Goal: Information Seeking & Learning: Learn about a topic

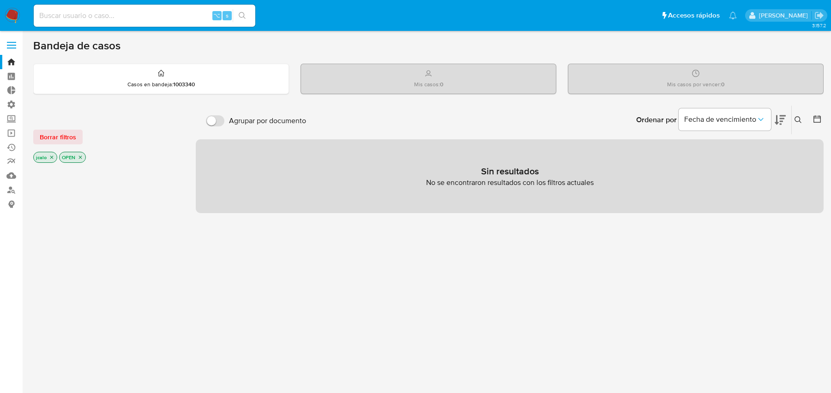
click at [75, 5] on div "⌥ s" at bounding box center [145, 16] width 222 height 22
click at [75, 11] on input at bounding box center [145, 16] width 222 height 12
paste input "fh51KeqVnzlKJ3QqXuhr5axe"
type input "fh51KeqVnzlKJ3QqXuhr5axe"
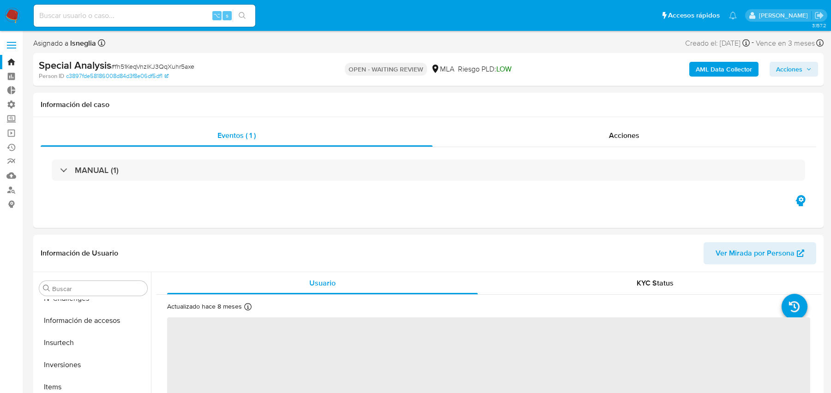
scroll to position [456, 0]
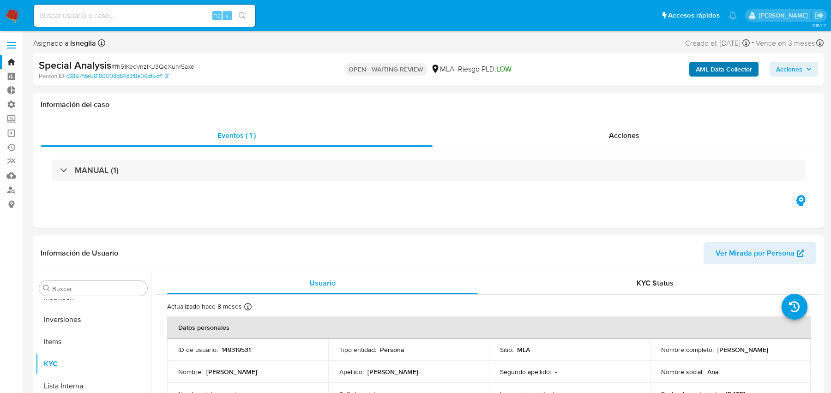
select select "10"
click at [724, 69] on b "AML Data Collector" at bounding box center [723, 69] width 56 height 15
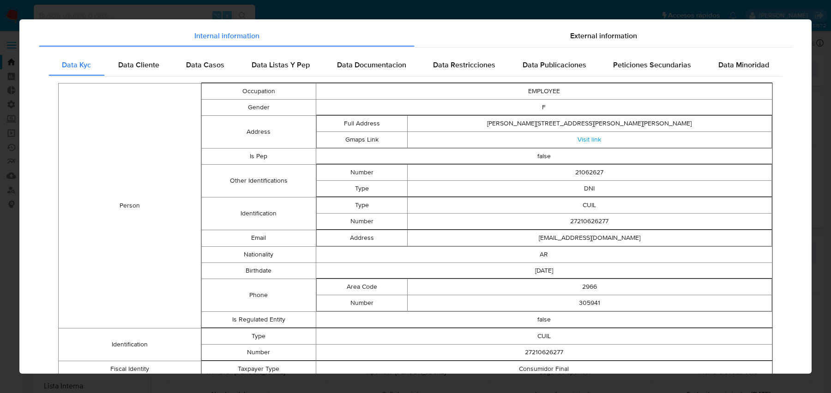
scroll to position [0, 0]
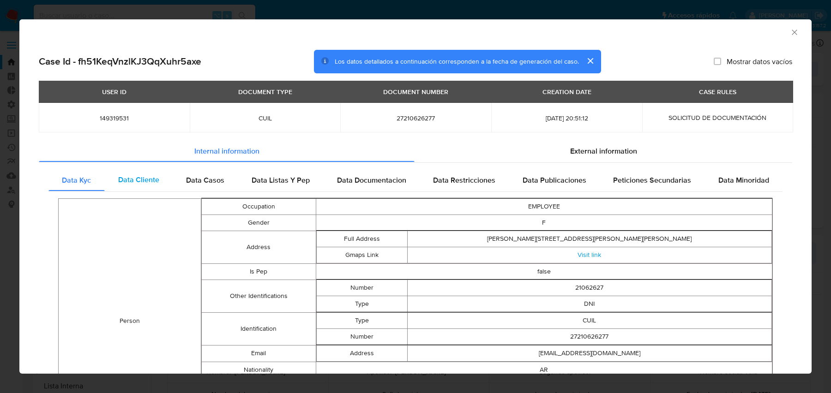
click at [136, 181] on span "Data Cliente" at bounding box center [138, 179] width 41 height 11
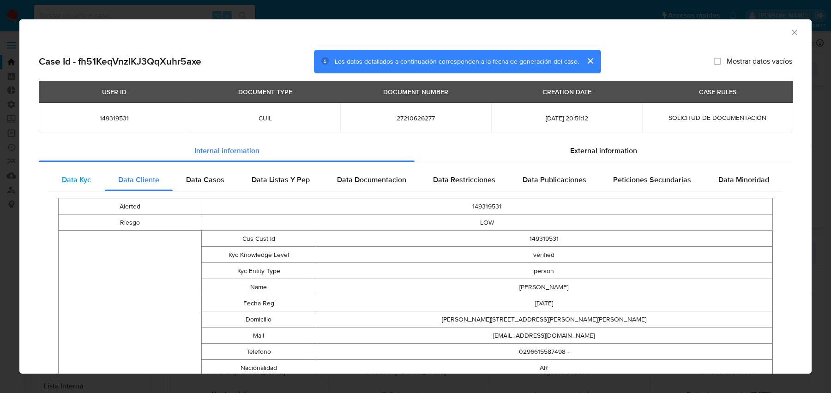
click at [76, 180] on span "Data Kyc" at bounding box center [76, 179] width 29 height 11
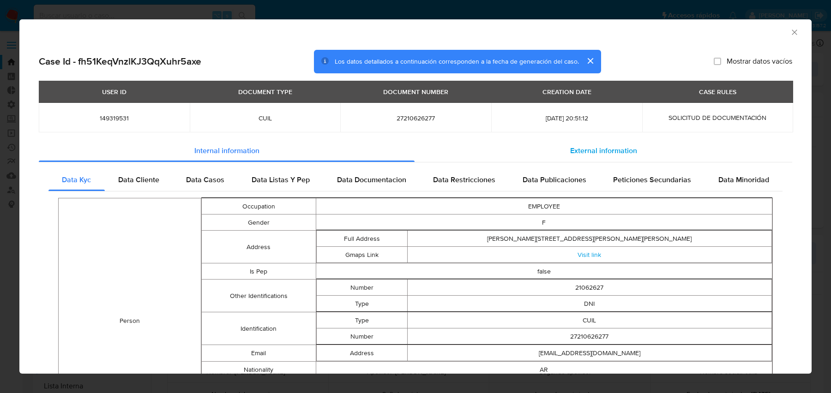
click at [579, 149] on span "External information" at bounding box center [603, 150] width 67 height 11
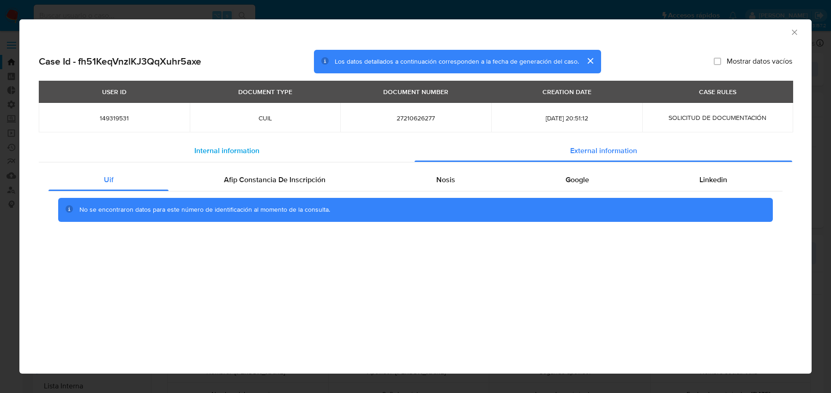
click at [325, 149] on div "Internal information" at bounding box center [227, 151] width 376 height 22
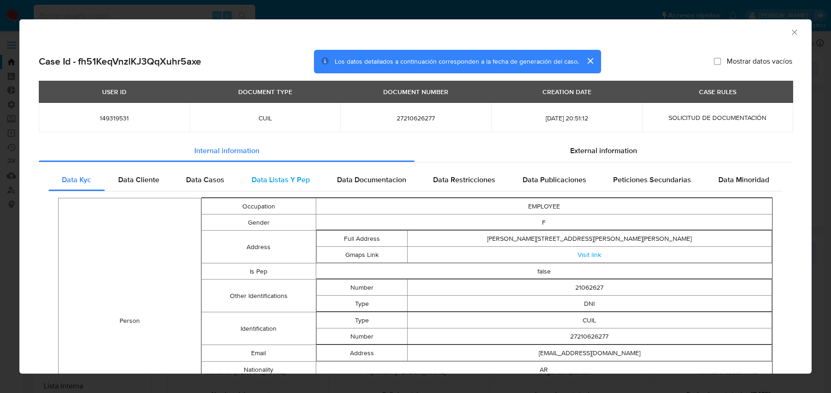
click at [310, 174] on div "Data Listas Y Pep" at bounding box center [280, 180] width 85 height 22
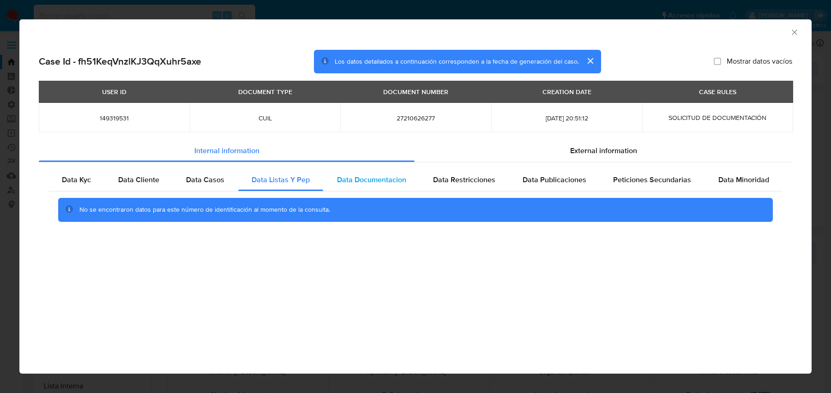
click at [353, 181] on span "Data Documentacion" at bounding box center [371, 179] width 69 height 11
click at [453, 181] on span "Data Restricciones" at bounding box center [464, 179] width 62 height 11
click at [551, 182] on span "Data Publicaciones" at bounding box center [554, 179] width 64 height 11
click at [667, 176] on span "Peticiones Secundarias" at bounding box center [652, 179] width 78 height 11
click at [103, 183] on div "Data Kyc" at bounding box center [76, 180] width 56 height 22
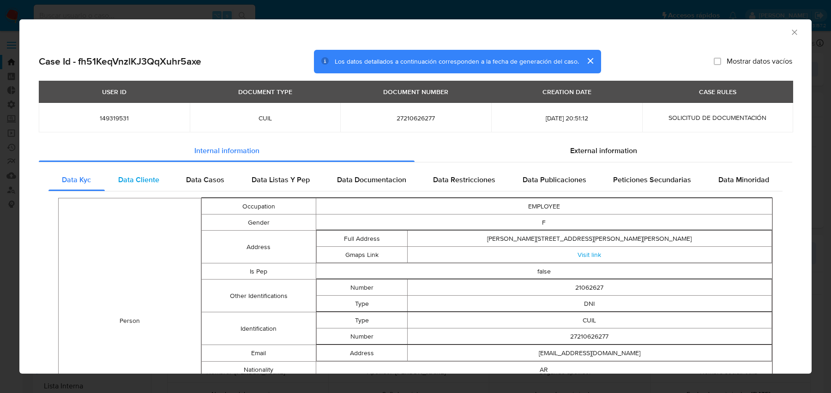
click at [133, 187] on div "Data Cliente" at bounding box center [139, 180] width 68 height 22
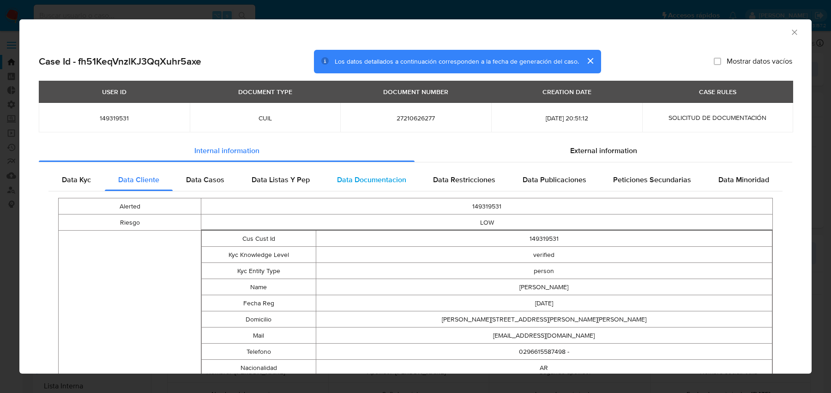
click at [357, 175] on span "Data Documentacion" at bounding box center [371, 179] width 69 height 11
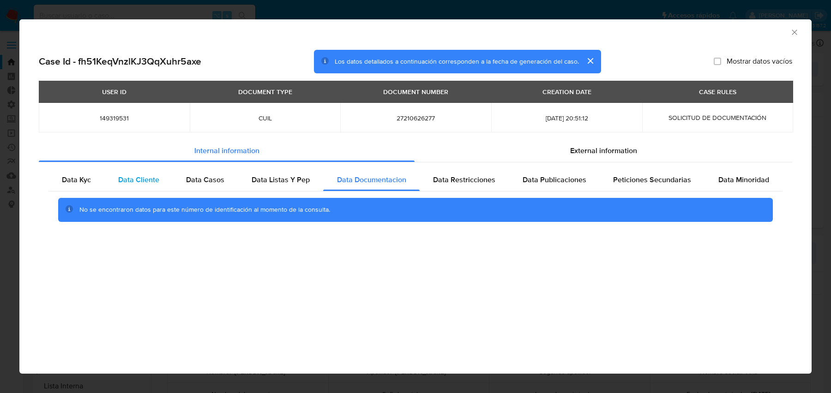
click at [164, 184] on div "Data Cliente" at bounding box center [139, 180] width 68 height 22
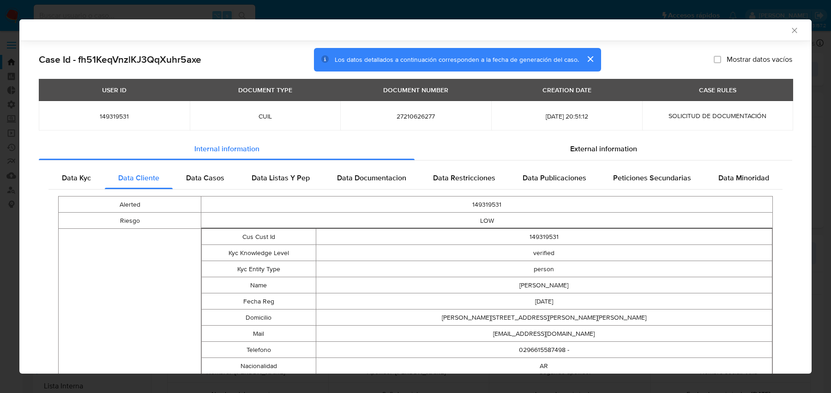
scroll to position [227, 0]
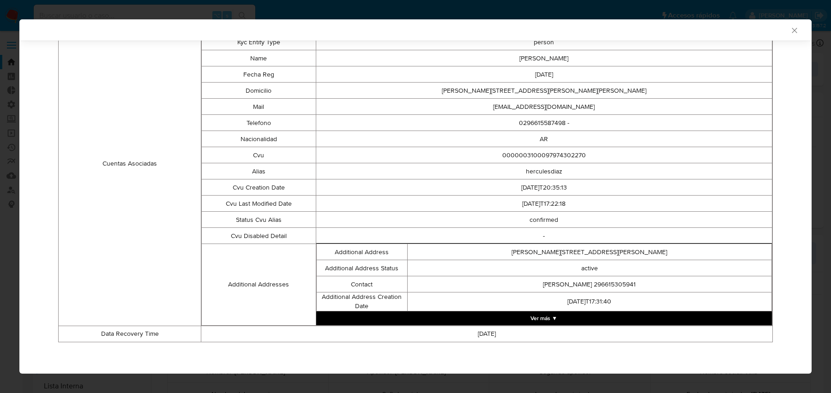
click at [467, 309] on td "[DATE]T17:31:40" at bounding box center [589, 302] width 364 height 18
click at [459, 314] on button "Ver más ▼" at bounding box center [544, 319] width 456 height 14
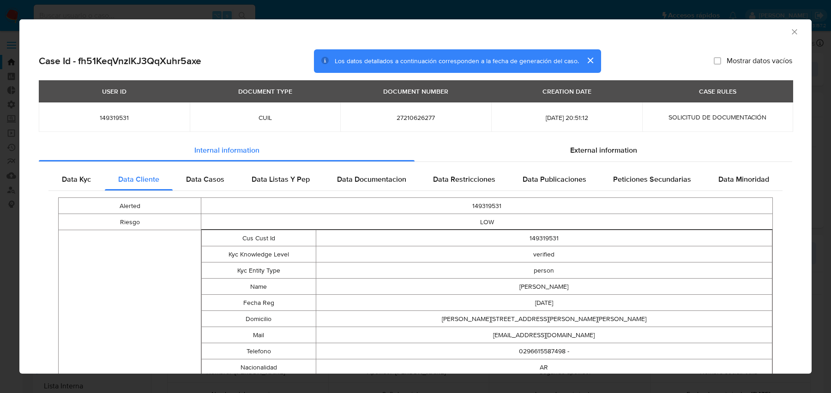
scroll to position [0, 0]
click at [192, 14] on div "AML Data Collector Case Id - fh51KeqVnzlKJ3QqXuhr5axe Los datos detallados a co…" at bounding box center [415, 196] width 831 height 393
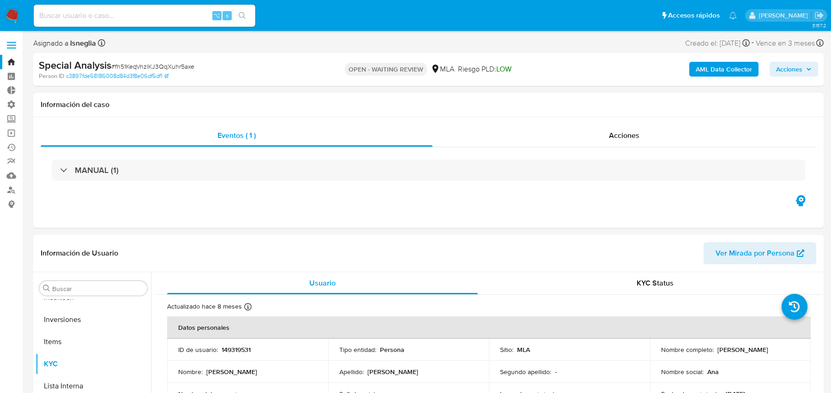
click at [725, 77] on div "AML Data Collector Acciones" at bounding box center [689, 70] width 257 height 22
click at [725, 70] on b "AML Data Collector" at bounding box center [723, 69] width 56 height 15
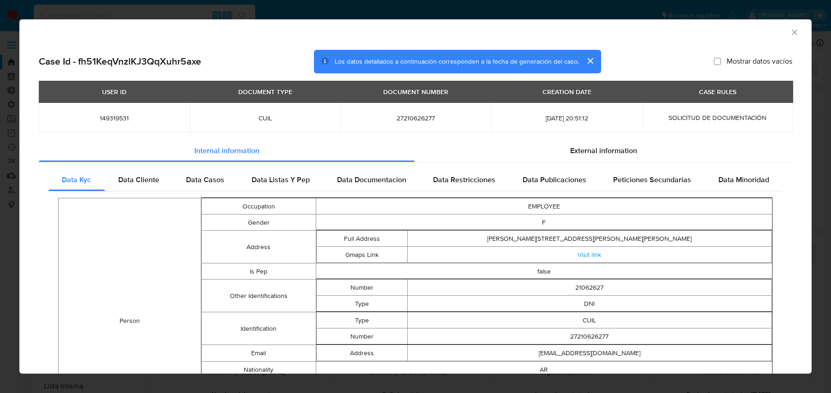
click at [750, 58] on span "Mostrar datos vacíos" at bounding box center [759, 61] width 66 height 9
click at [721, 58] on input "Mostrar datos vacíos" at bounding box center [716, 61] width 7 height 7
checkbox input "true"
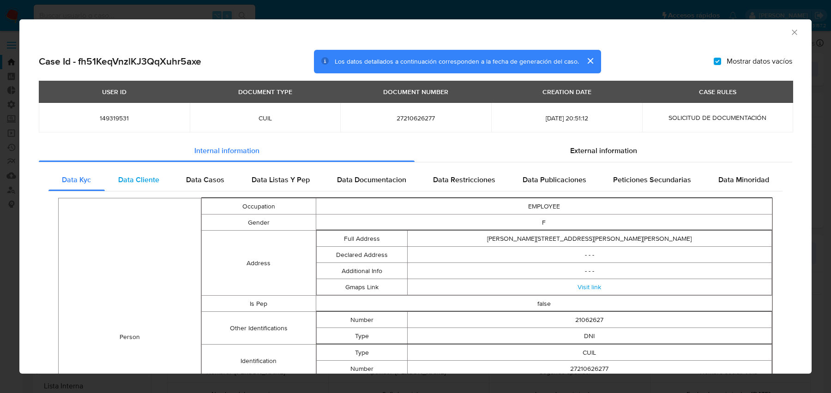
click at [152, 179] on span "Data Cliente" at bounding box center [138, 179] width 41 height 11
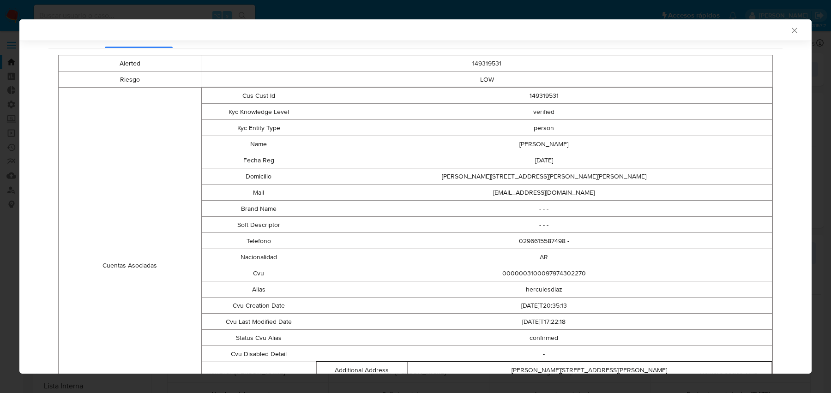
scroll to position [143, 0]
click at [564, 324] on td "[DATE]T17:22:18" at bounding box center [544, 320] width 456 height 16
click at [551, 283] on td "herculesdiaz" at bounding box center [544, 288] width 456 height 16
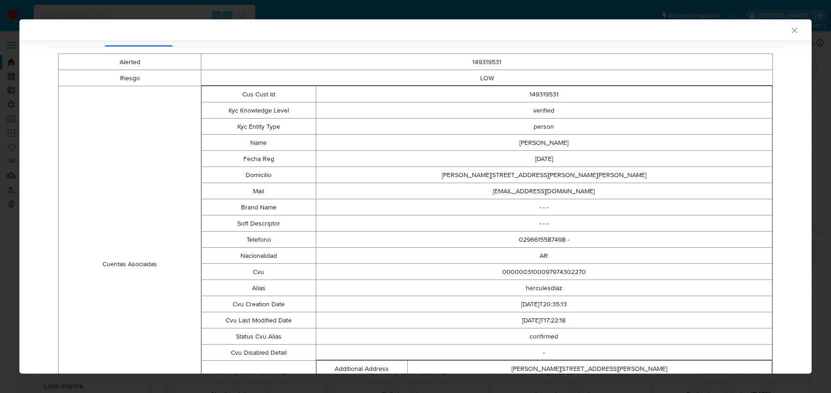
click at [551, 283] on td "herculesdiaz" at bounding box center [544, 288] width 456 height 16
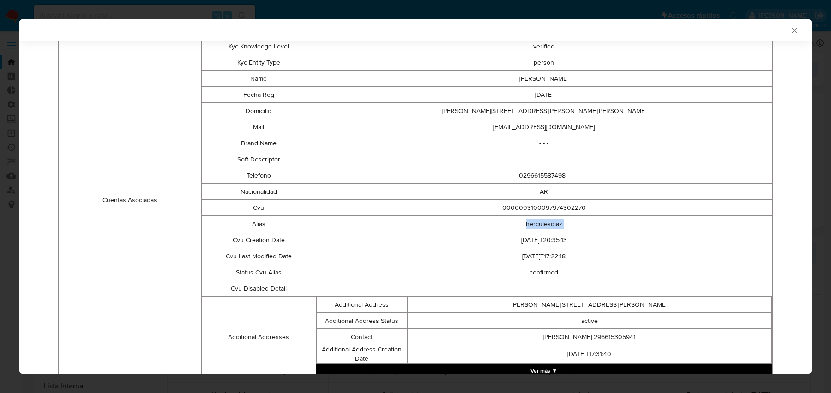
scroll to position [259, 0]
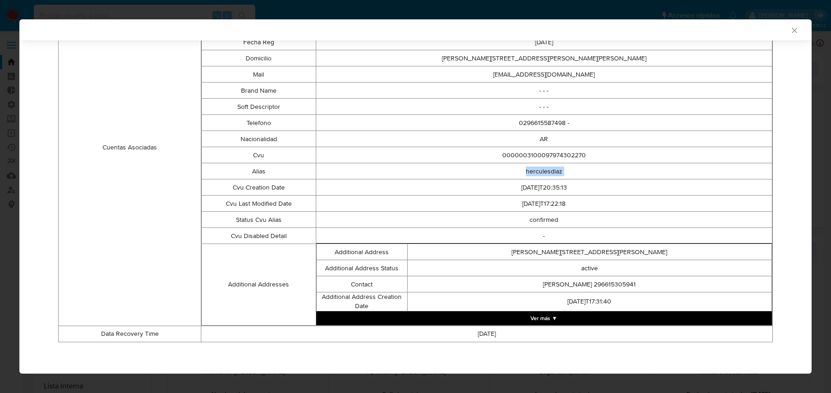
click at [537, 321] on button "Ver más ▼" at bounding box center [544, 319] width 456 height 14
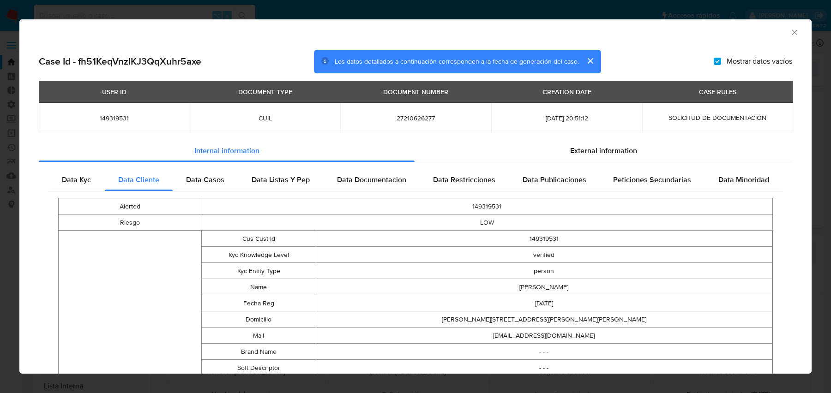
scroll to position [10, 0]
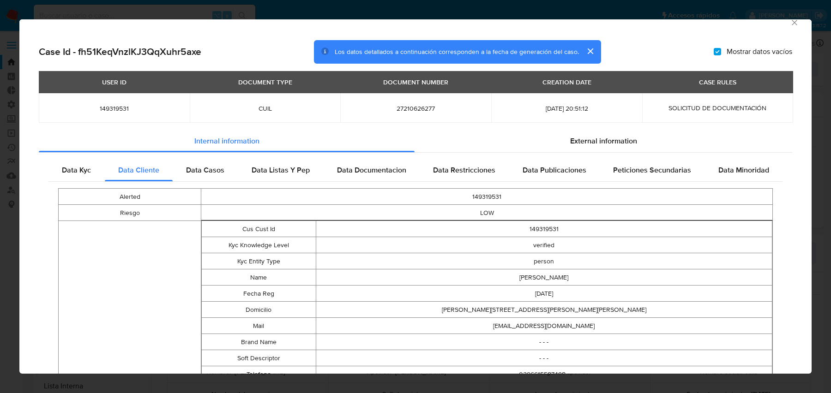
click at [478, 233] on td "149319531" at bounding box center [544, 229] width 456 height 16
click at [255, 6] on div "AML Data Collector Case Id - fh51KeqVnzlKJ3QqXuhr5axe Los datos detallados a co…" at bounding box center [415, 196] width 831 height 393
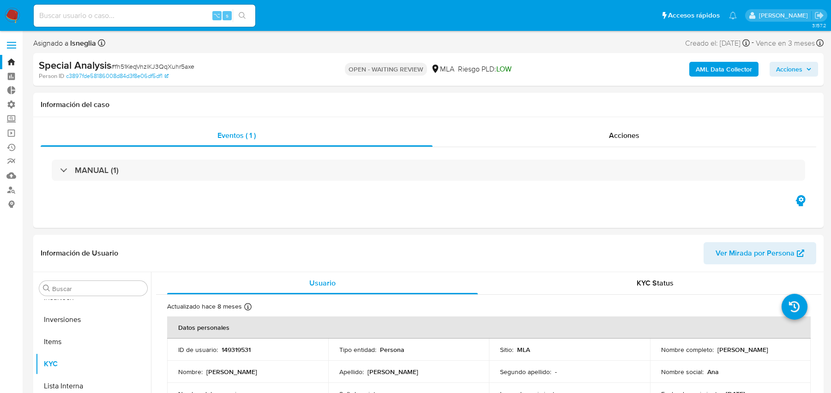
click at [150, 18] on input at bounding box center [145, 16] width 222 height 12
paste input "478974807"
type input "478974807"
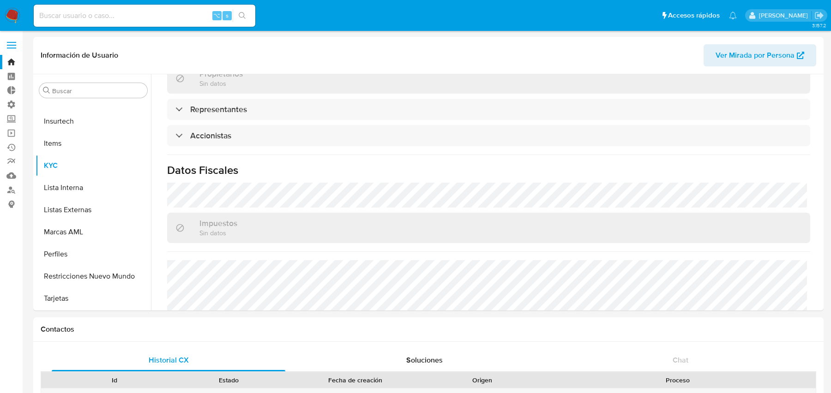
scroll to position [543, 0]
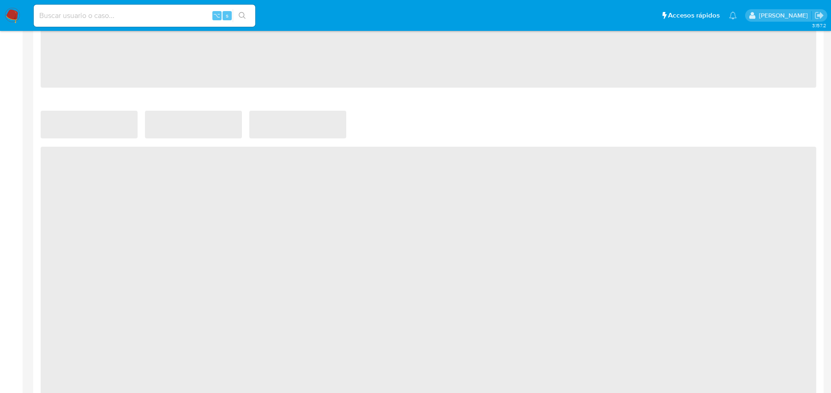
select select "10"
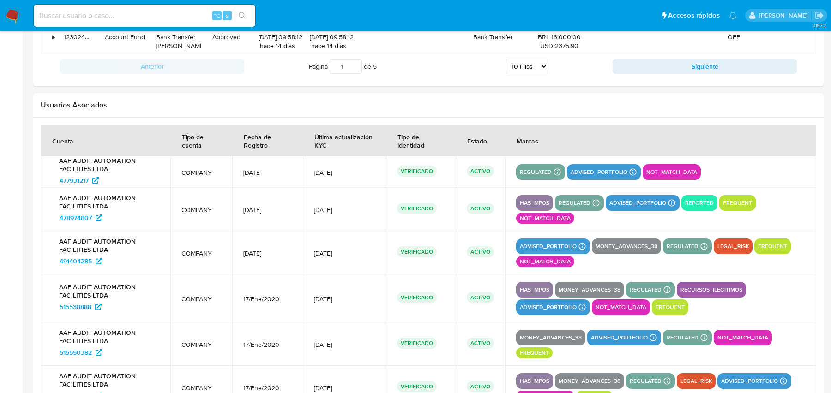
scroll to position [1364, 0]
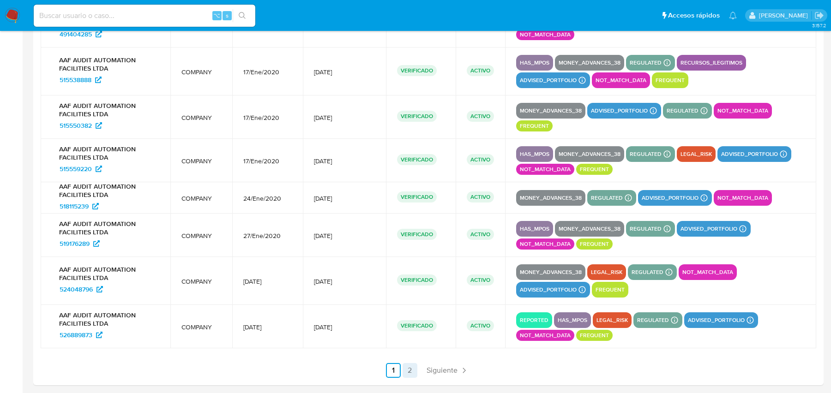
click at [408, 369] on link "2" at bounding box center [409, 370] width 15 height 15
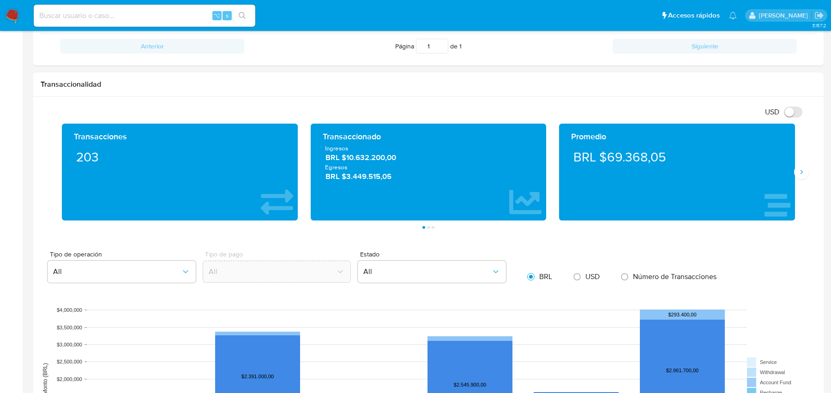
scroll to position [0, 0]
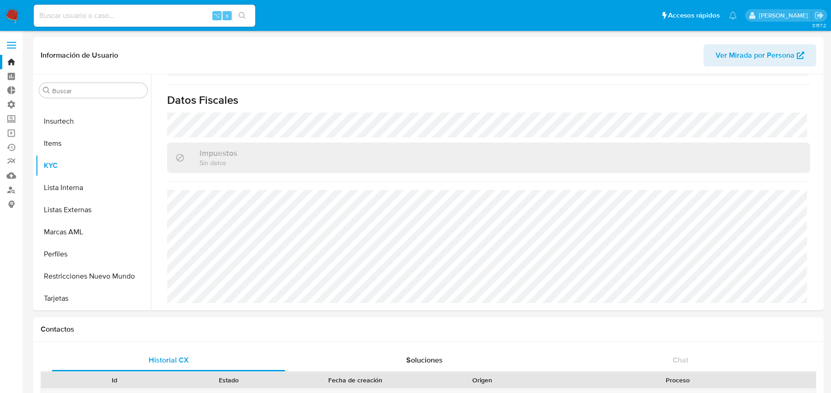
click at [156, 15] on input at bounding box center [145, 16] width 222 height 12
paste input "34307770"
type input "34307770"
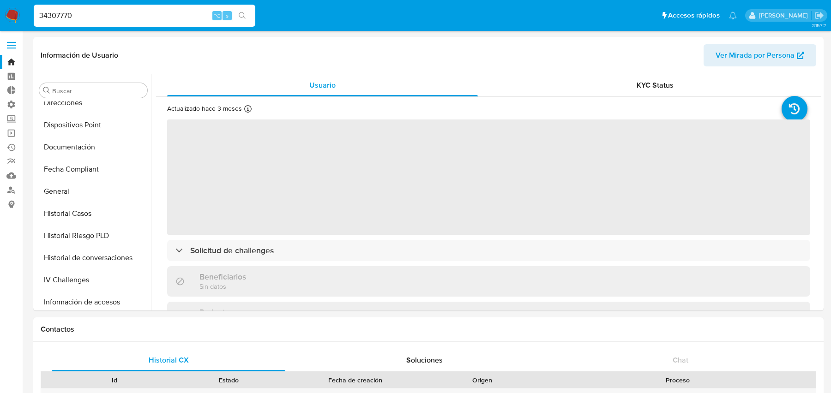
scroll to position [434, 0]
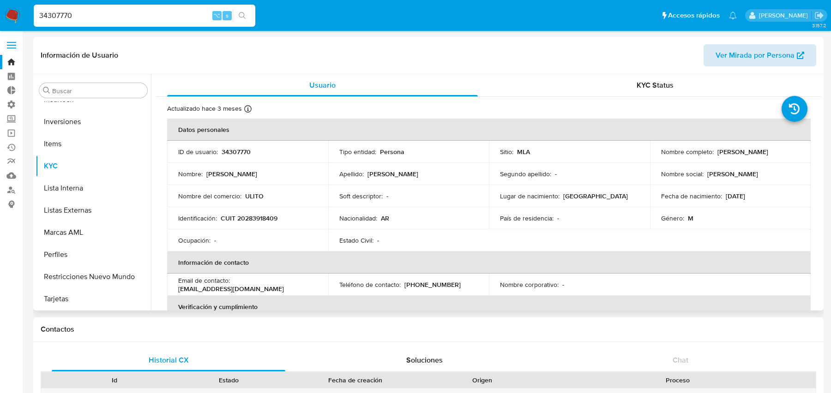
select select "10"
click at [724, 50] on span "Ver Mirada por Persona" at bounding box center [754, 55] width 79 height 22
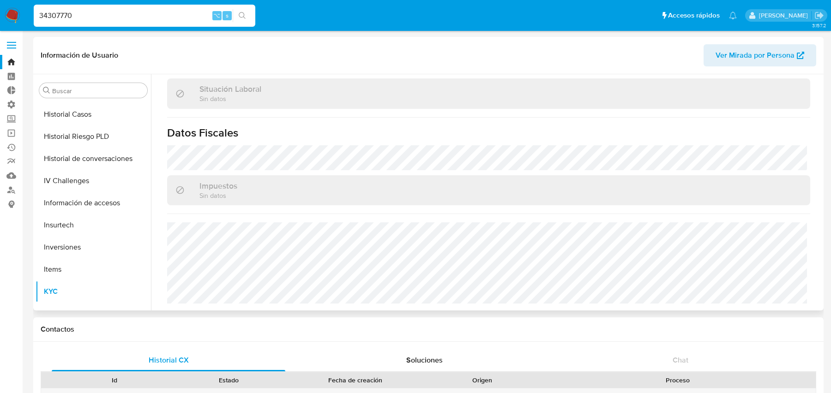
scroll to position [275, 0]
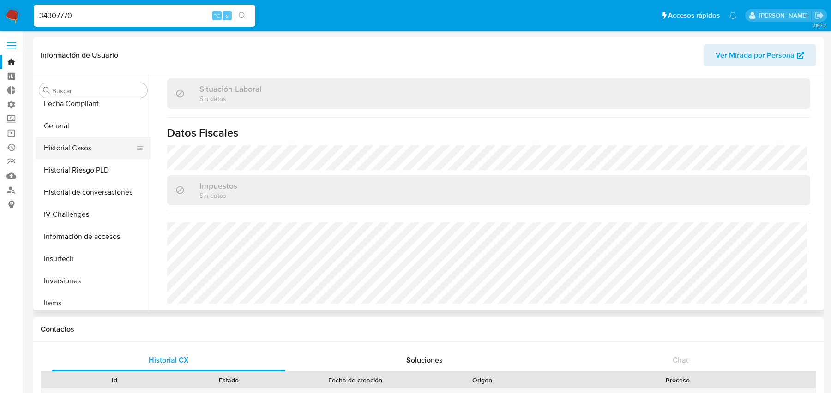
click at [90, 149] on button "Historial Casos" at bounding box center [90, 148] width 108 height 22
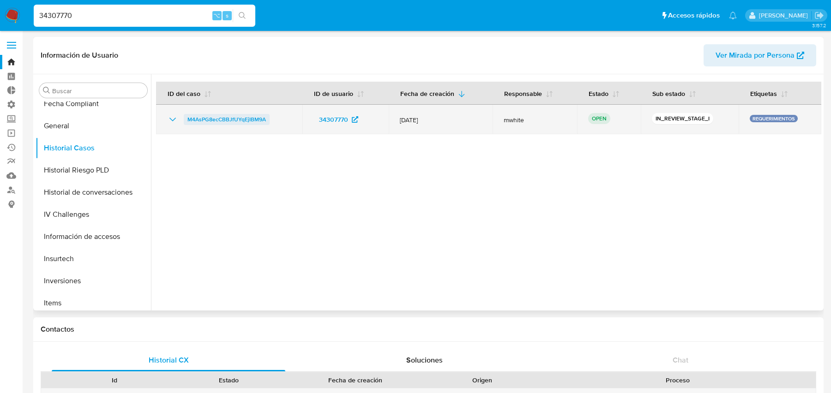
click at [239, 118] on span "M4AsPG8ecCBBJfUYqEjIBM9A" at bounding box center [226, 119] width 78 height 11
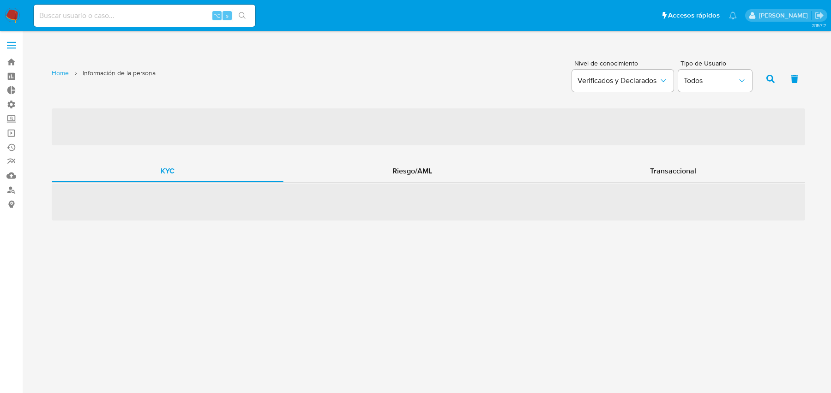
click at [408, 158] on div "‌ KYC Riesgo/AML Transaccional ‌" at bounding box center [428, 164] width 753 height 113
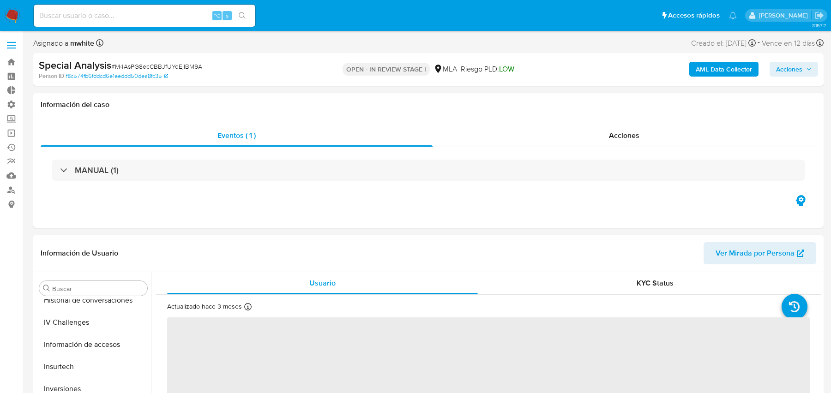
scroll to position [434, 0]
click at [717, 74] on b "AML Data Collector" at bounding box center [723, 69] width 56 height 15
select select "10"
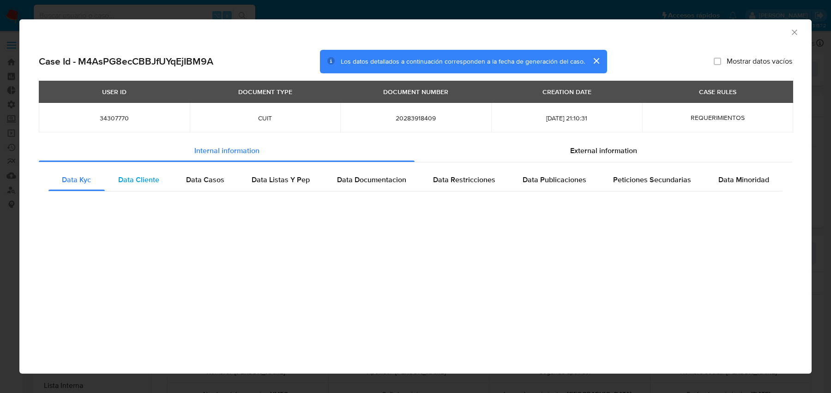
click at [152, 186] on div "Data Cliente" at bounding box center [139, 180] width 68 height 22
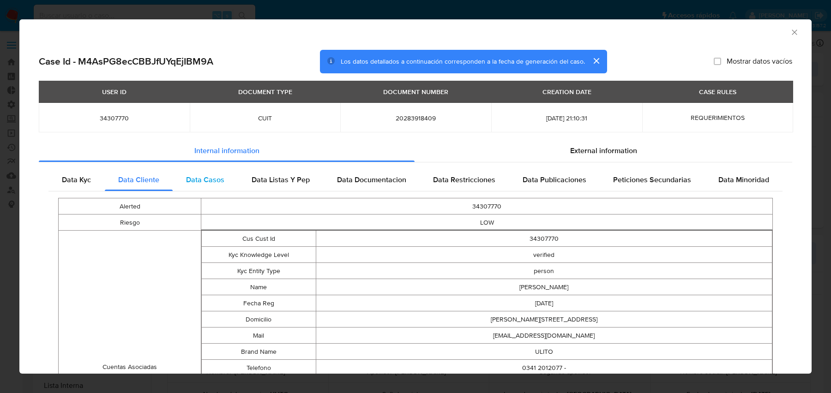
click at [195, 184] on span "Data Casos" at bounding box center [205, 179] width 38 height 11
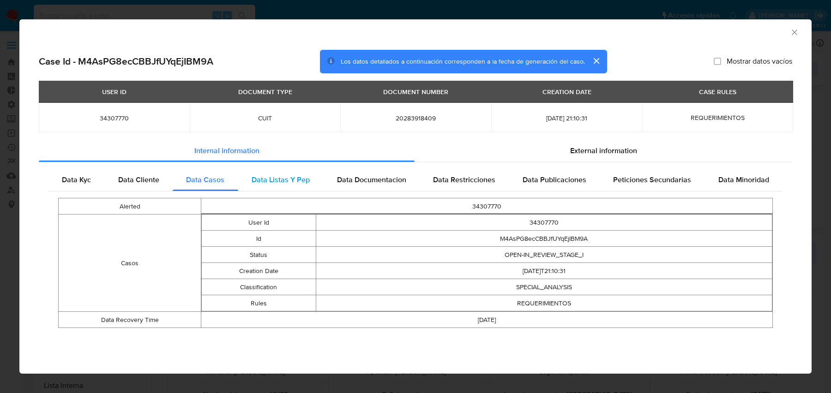
click at [262, 182] on span "Data Listas Y Pep" at bounding box center [281, 179] width 58 height 11
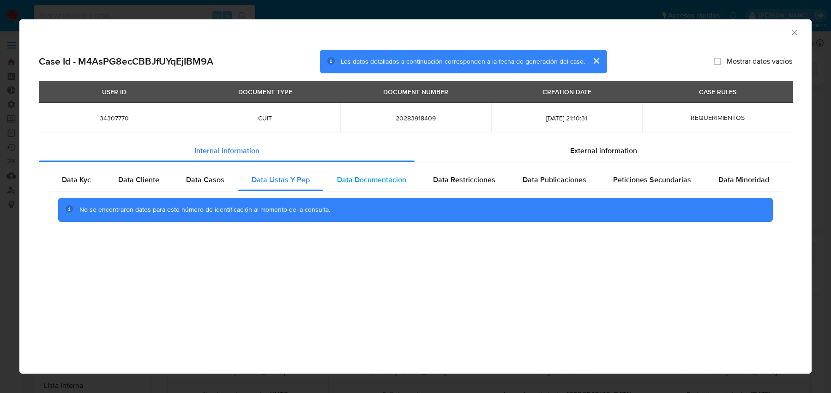
click at [374, 179] on span "Data Documentacion" at bounding box center [371, 179] width 69 height 11
click at [446, 176] on span "Data Restricciones" at bounding box center [464, 179] width 62 height 11
click at [533, 173] on div "Data Publicaciones" at bounding box center [554, 180] width 91 height 22
click at [559, 149] on div "External information" at bounding box center [603, 151] width 378 height 22
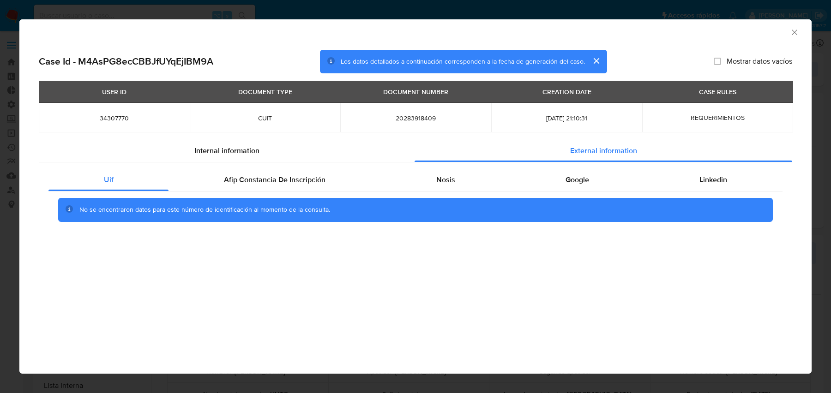
click at [413, 167] on div "Uif Afip Constancia De Inscripción Nosis Google Linkedin No se encontraron dato…" at bounding box center [415, 198] width 753 height 72
click at [413, 162] on div "Internal information" at bounding box center [227, 151] width 376 height 22
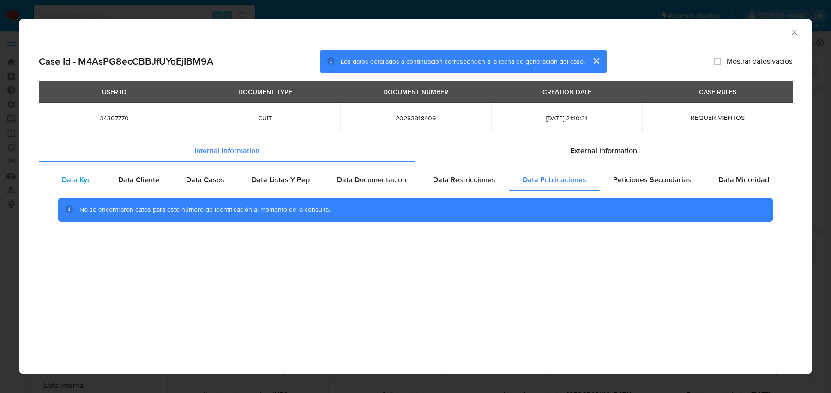
click at [98, 181] on div "Data Kyc" at bounding box center [76, 180] width 56 height 22
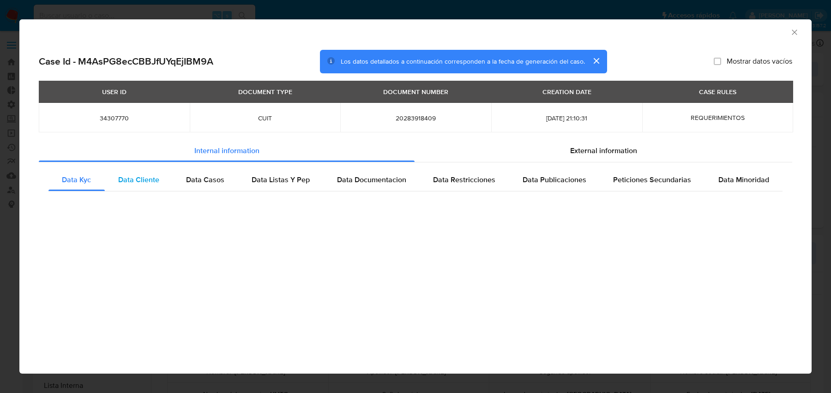
click at [134, 178] on span "Data Cliente" at bounding box center [138, 179] width 41 height 11
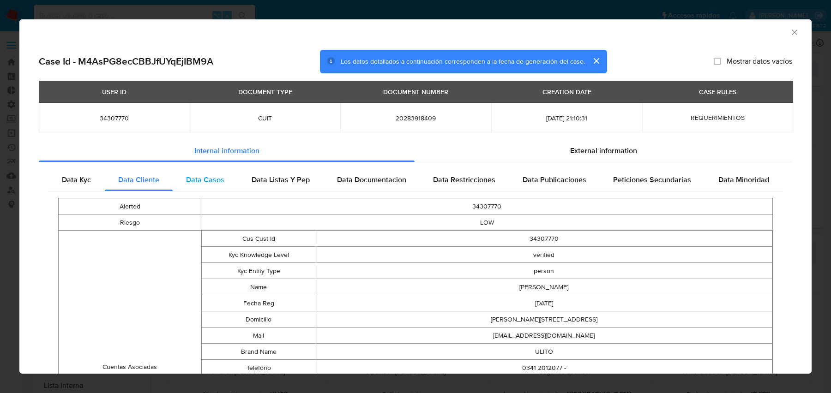
click at [193, 175] on span "Data Casos" at bounding box center [205, 179] width 38 height 11
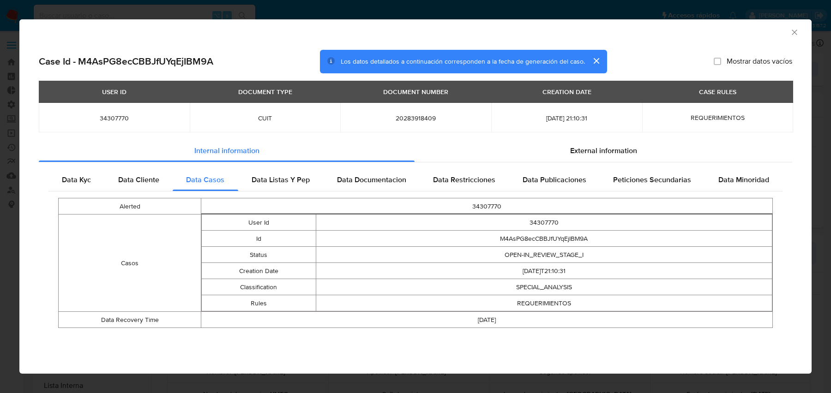
click at [557, 119] on span "2025-06-17 21:10:31" at bounding box center [566, 118] width 129 height 8
copy span "2025-06-17 21:10:31"
click at [580, 256] on td "OPEN-IN_REVIEW_STAGE_I" at bounding box center [544, 255] width 456 height 16
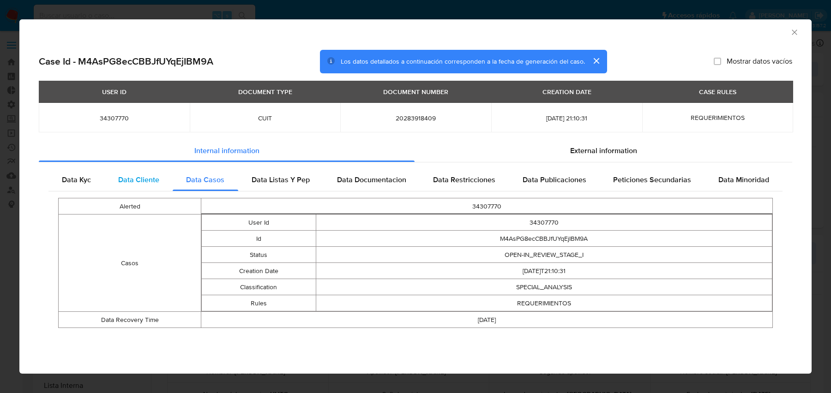
click at [159, 189] on div "Data Cliente" at bounding box center [139, 180] width 68 height 22
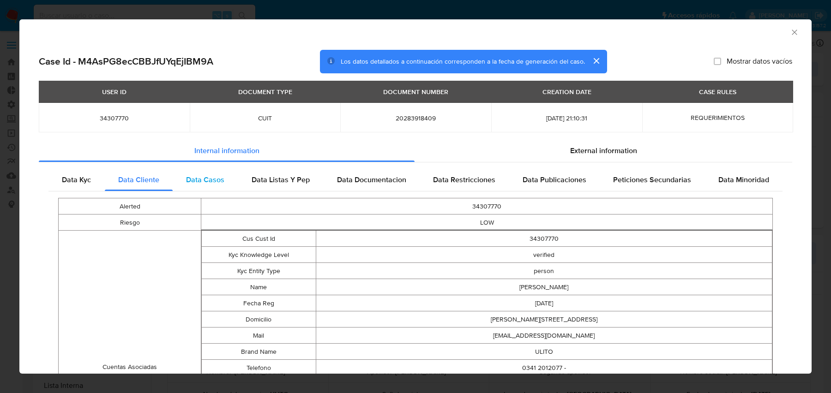
click at [237, 191] on div "Data Casos" at bounding box center [206, 180] width 66 height 22
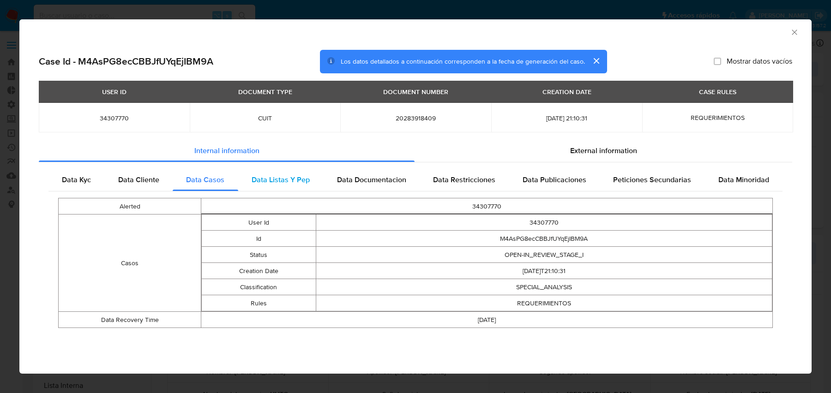
click at [319, 178] on div "Data Listas Y Pep" at bounding box center [280, 180] width 85 height 22
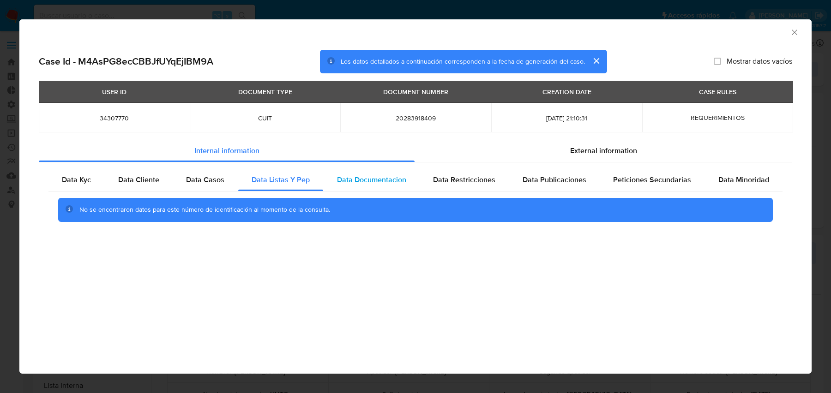
click at [352, 175] on span "Data Documentacion" at bounding box center [371, 179] width 69 height 11
click at [443, 178] on span "Data Restricciones" at bounding box center [464, 179] width 62 height 11
click at [544, 178] on span "Data Publicaciones" at bounding box center [554, 179] width 64 height 11
click at [633, 175] on span "Peticiones Secundarias" at bounding box center [652, 179] width 78 height 11
click at [712, 172] on div "Data Minoridad" at bounding box center [744, 180] width 78 height 22
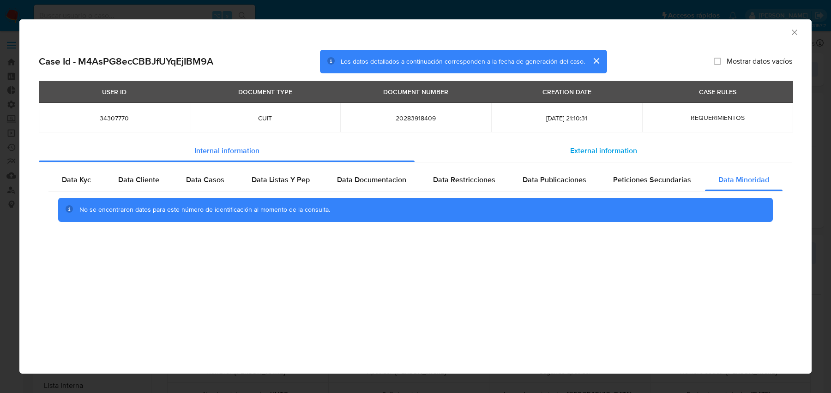
click at [679, 155] on div "External information" at bounding box center [603, 151] width 378 height 22
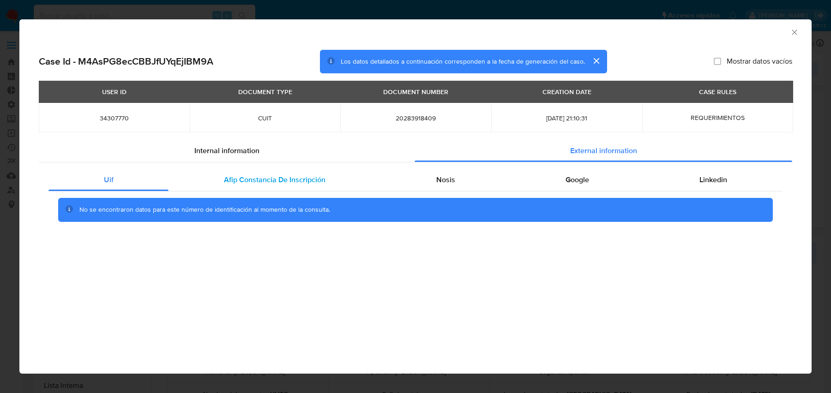
click at [271, 169] on div "Afip Constancia De Inscripción" at bounding box center [274, 180] width 212 height 22
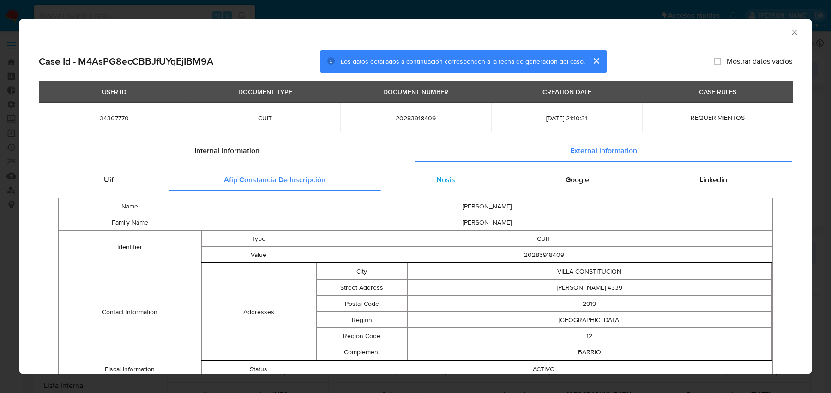
click at [423, 186] on div "Nosis" at bounding box center [445, 180] width 129 height 22
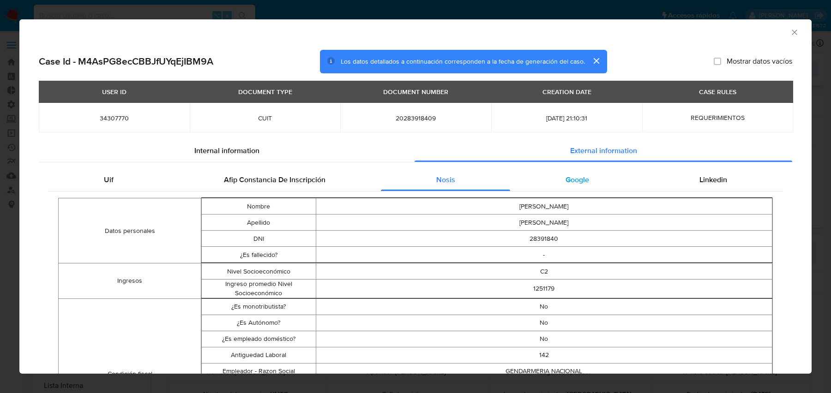
click at [574, 183] on span "Google" at bounding box center [577, 179] width 24 height 11
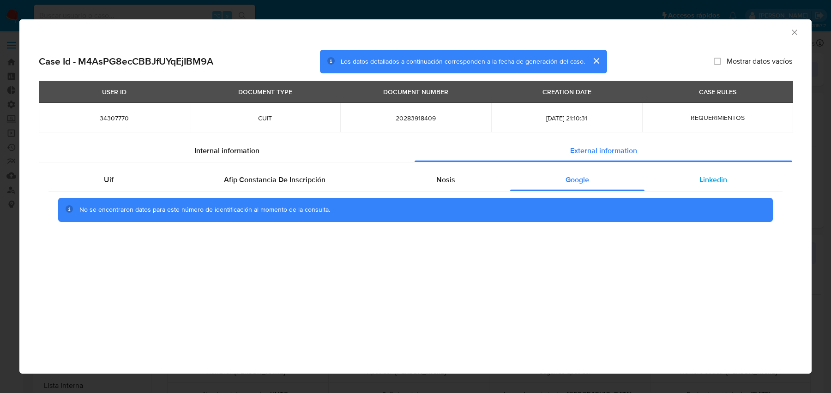
click at [645, 181] on div "Linkedin" at bounding box center [713, 180] width 138 height 22
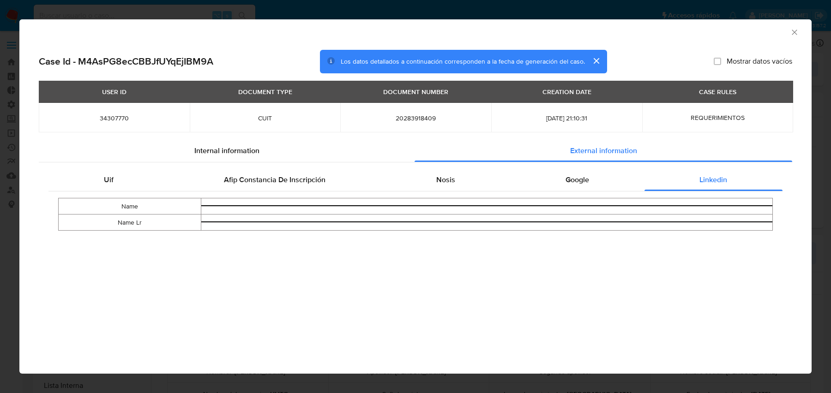
click at [720, 57] on label "Mostrar datos vacíos" at bounding box center [752, 61] width 78 height 9
click at [720, 58] on input "Mostrar datos vacíos" at bounding box center [716, 61] width 7 height 7
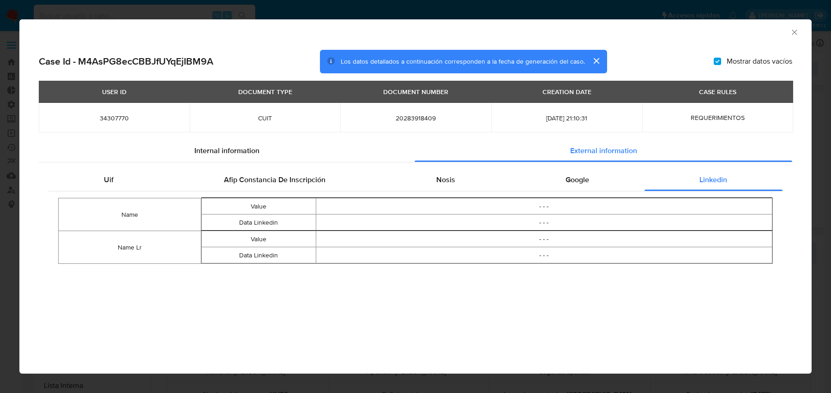
click at [711, 60] on div "Case Id - M4AsPG8ecCBBJfUYqEjIBM9A Los datos detallados a continuación correspo…" at bounding box center [415, 62] width 753 height 24
click at [714, 60] on input "Mostrar datos vacíos" at bounding box center [716, 61] width 7 height 7
checkbox input "false"
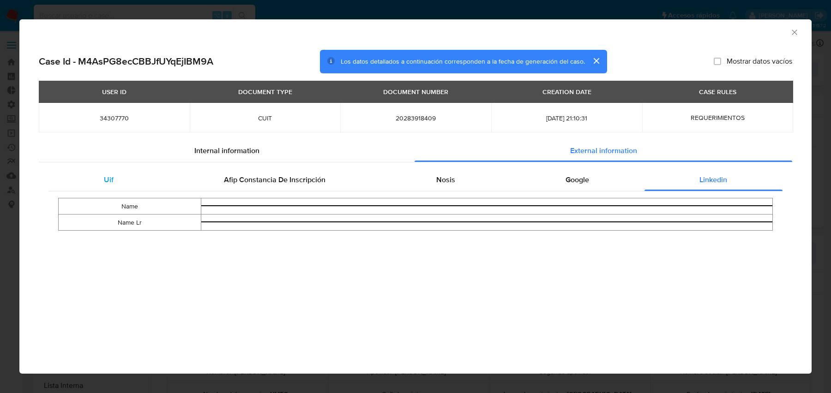
click at [151, 181] on div "Uif" at bounding box center [108, 180] width 120 height 22
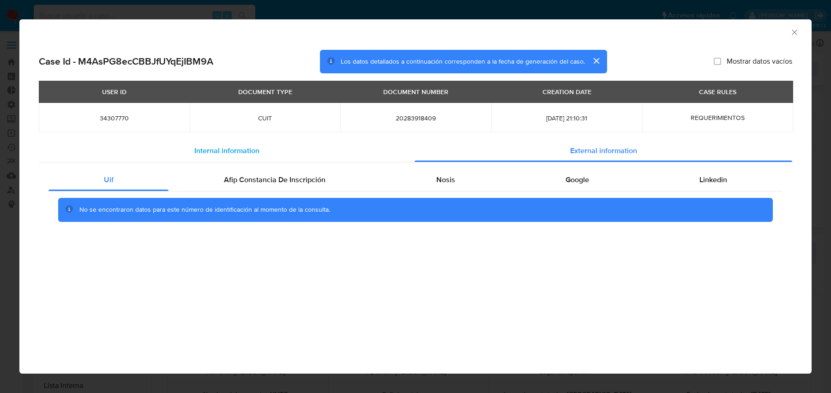
click at [188, 152] on div "Internal information" at bounding box center [227, 151] width 376 height 22
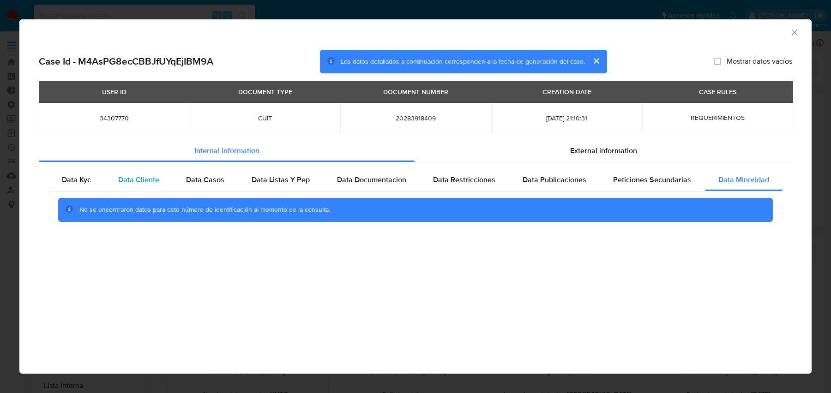
click at [150, 188] on div "Data Cliente" at bounding box center [139, 180] width 68 height 22
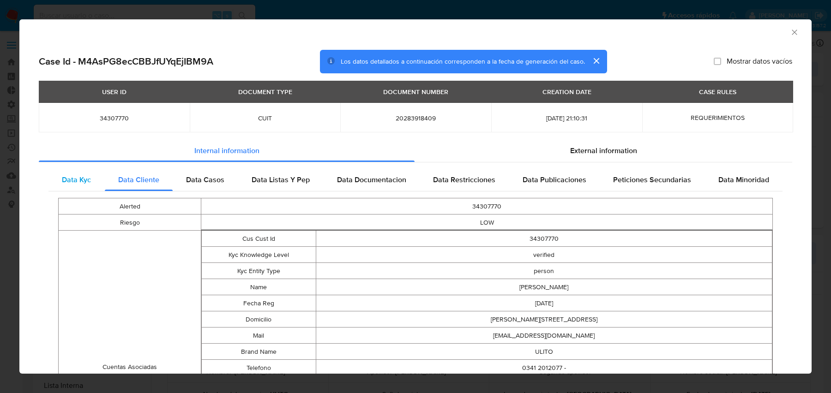
click at [78, 182] on span "Data Kyc" at bounding box center [76, 179] width 29 height 11
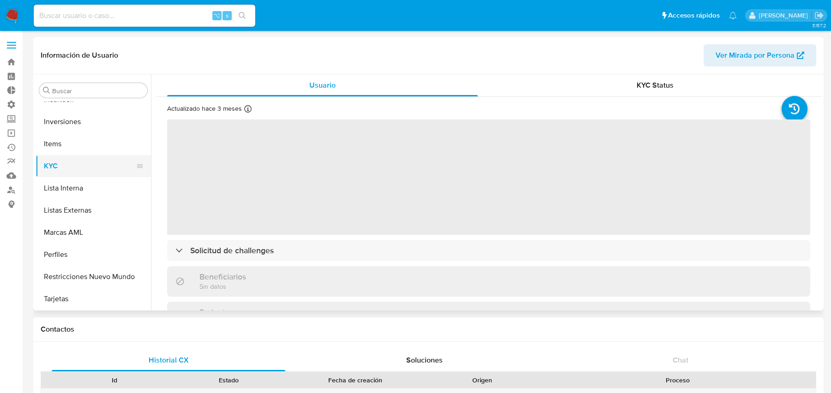
scroll to position [5, 0]
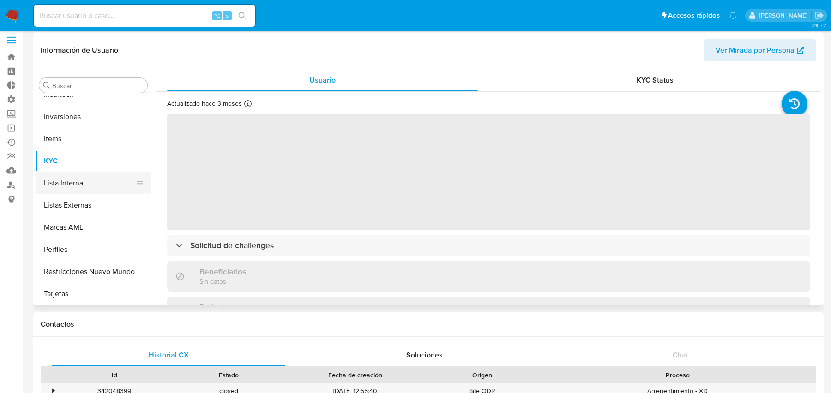
select select "10"
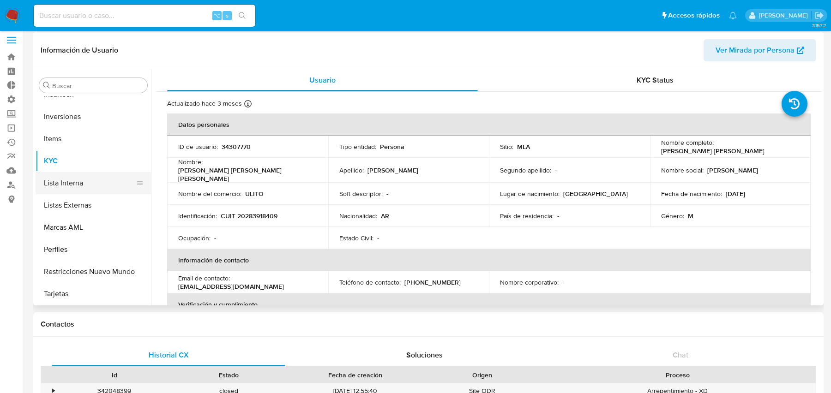
scroll to position [256, 0]
click at [87, 164] on button "Historial Casos" at bounding box center [90, 161] width 108 height 22
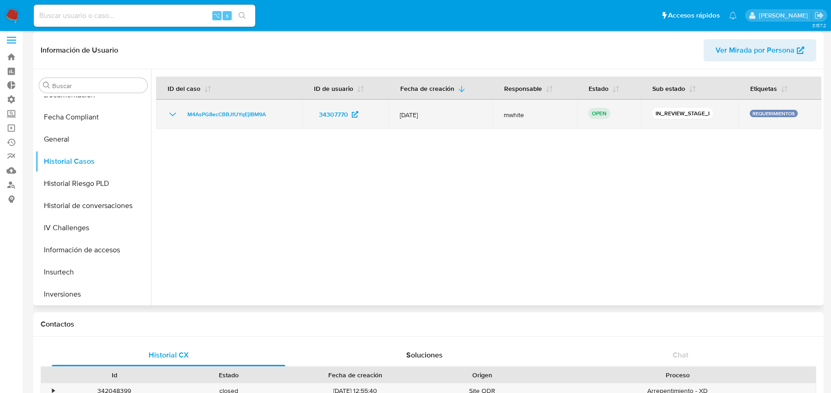
drag, startPoint x: 444, startPoint y: 115, endPoint x: 395, endPoint y: 113, distance: 49.0
click at [395, 113] on td "[DATE]" at bounding box center [440, 115] width 103 height 30
